Goal: Task Accomplishment & Management: Use online tool/utility

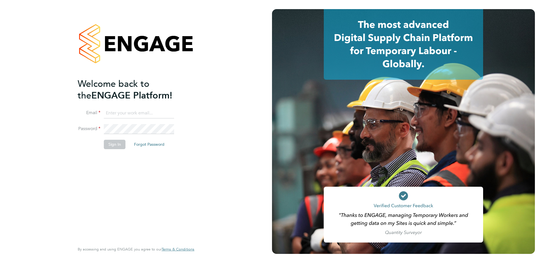
type input "[PERSON_NAME][EMAIL_ADDRESS][PERSON_NAME][DOMAIN_NAME]"
click at [116, 145] on button "Sign In" at bounding box center [115, 144] width 22 height 9
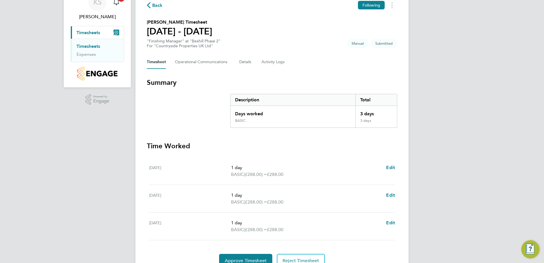
scroll to position [56, 0]
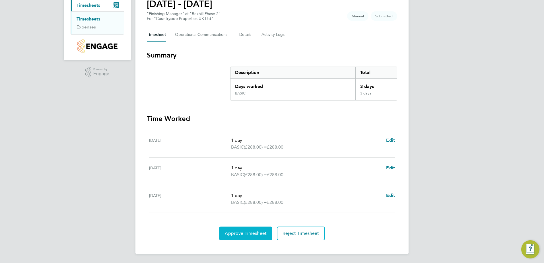
click at [252, 233] on span "Approve Timesheet" at bounding box center [246, 233] width 42 height 6
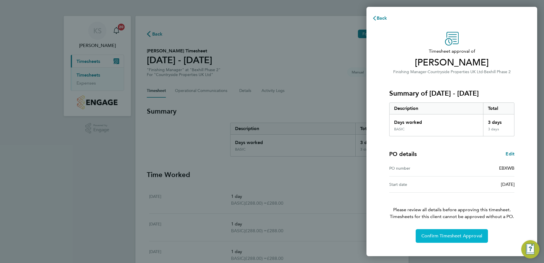
click at [428, 237] on span "Confirm Timesheet Approval" at bounding box center [451, 236] width 61 height 6
